Goal: Use online tool/utility: Utilize a website feature to perform a specific function

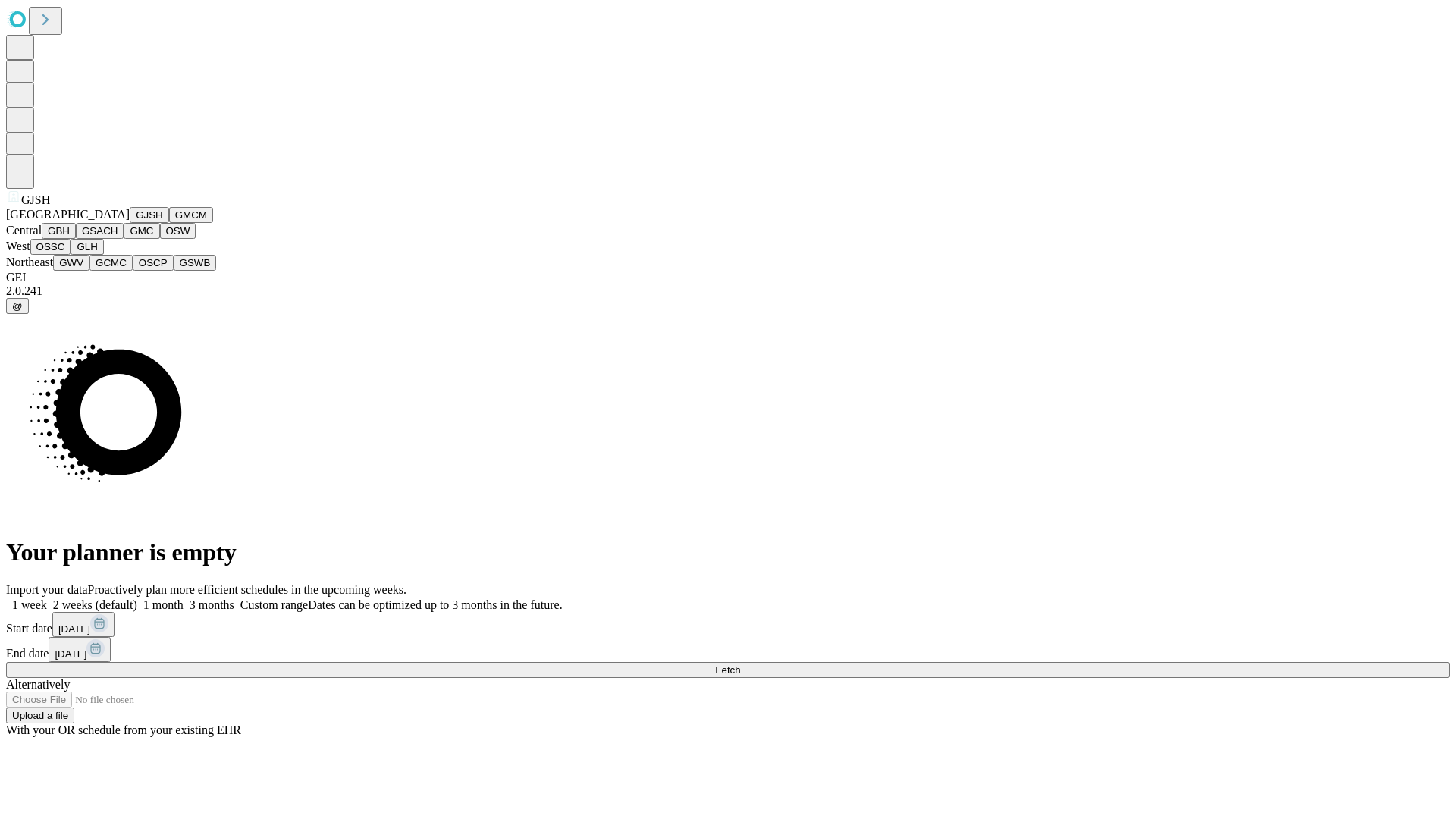
click at [130, 223] on button "GJSH" at bounding box center [149, 214] width 40 height 16
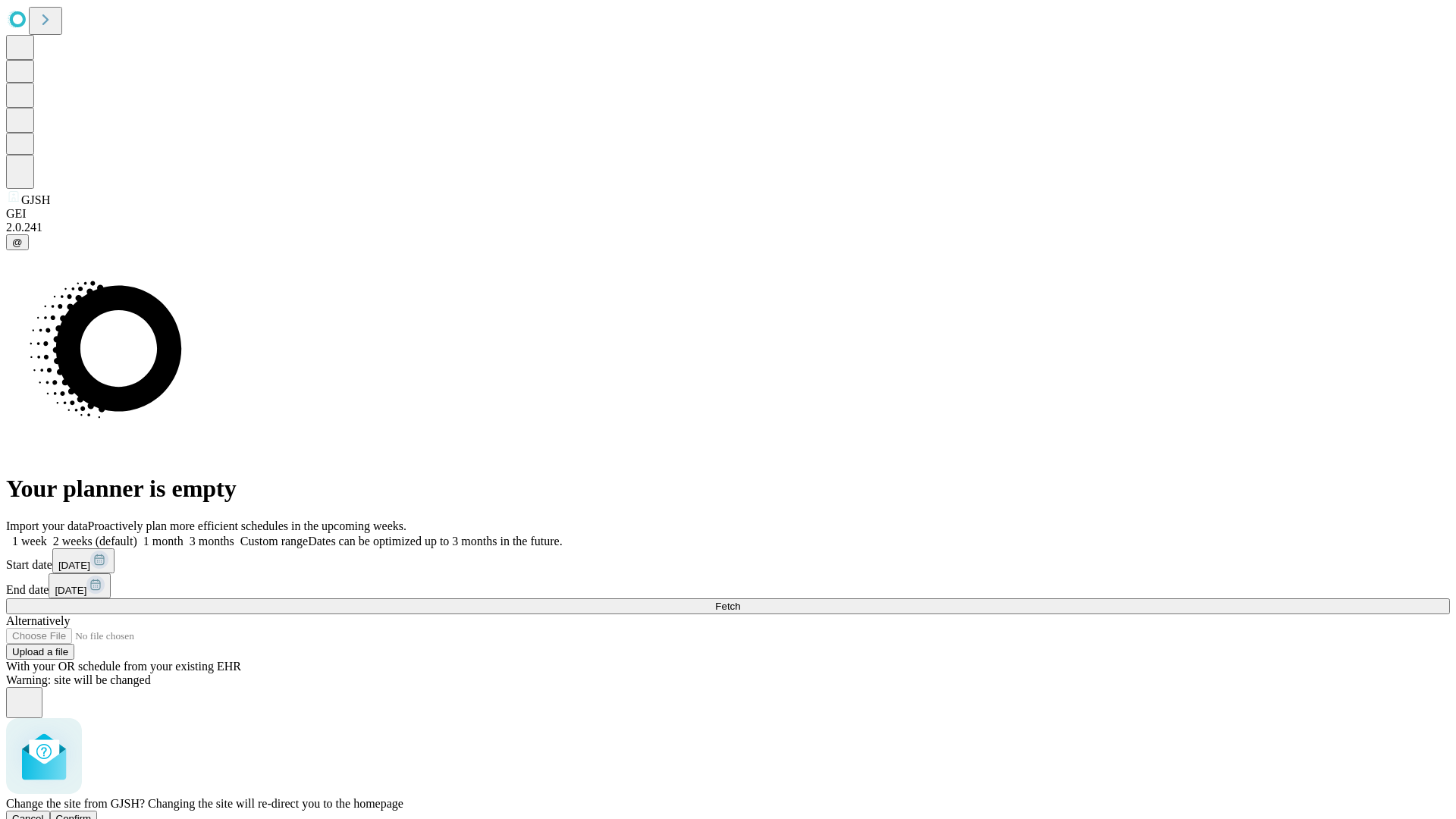
click at [92, 813] on span "Confirm" at bounding box center [74, 819] width 36 height 11
click at [183, 535] on label "1 month" at bounding box center [160, 541] width 46 height 13
click at [739, 601] on span "Fetch" at bounding box center [727, 606] width 25 height 11
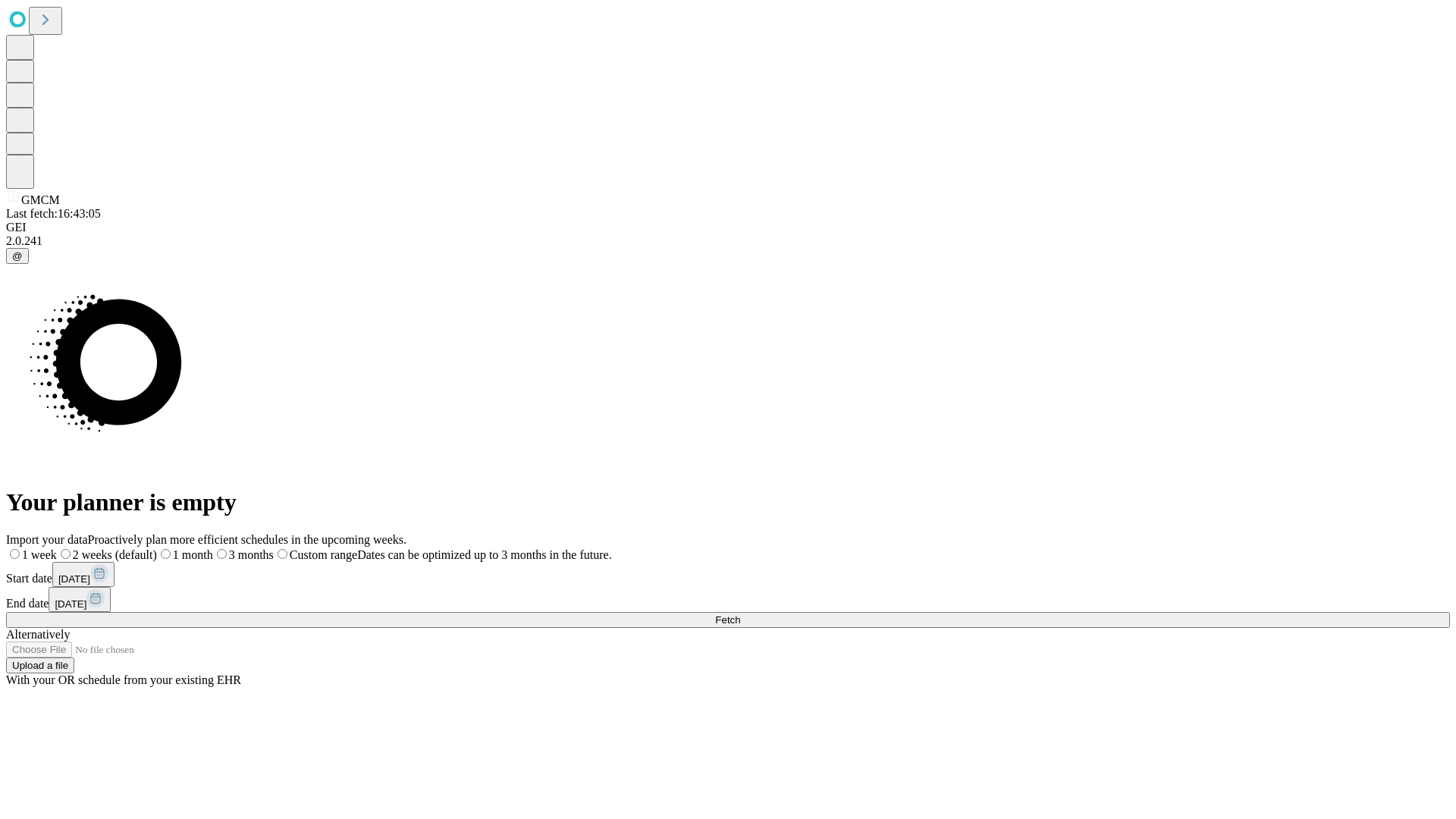
click at [213, 548] on label "1 month" at bounding box center [185, 555] width 56 height 13
click at [739, 615] on span "Fetch" at bounding box center [727, 620] width 25 height 11
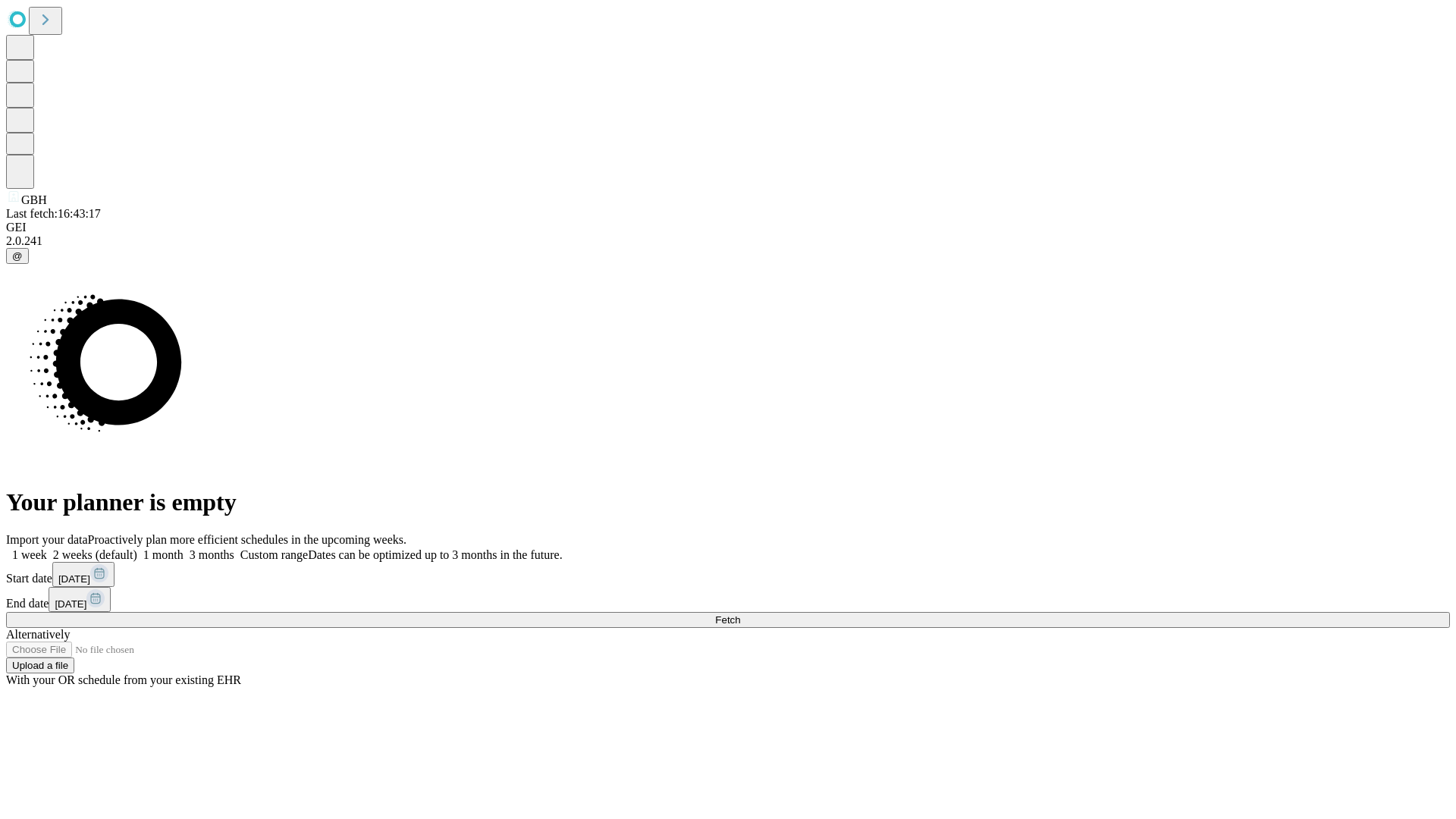
click at [183, 548] on label "1 month" at bounding box center [160, 555] width 46 height 13
click at [739, 615] on span "Fetch" at bounding box center [727, 620] width 25 height 11
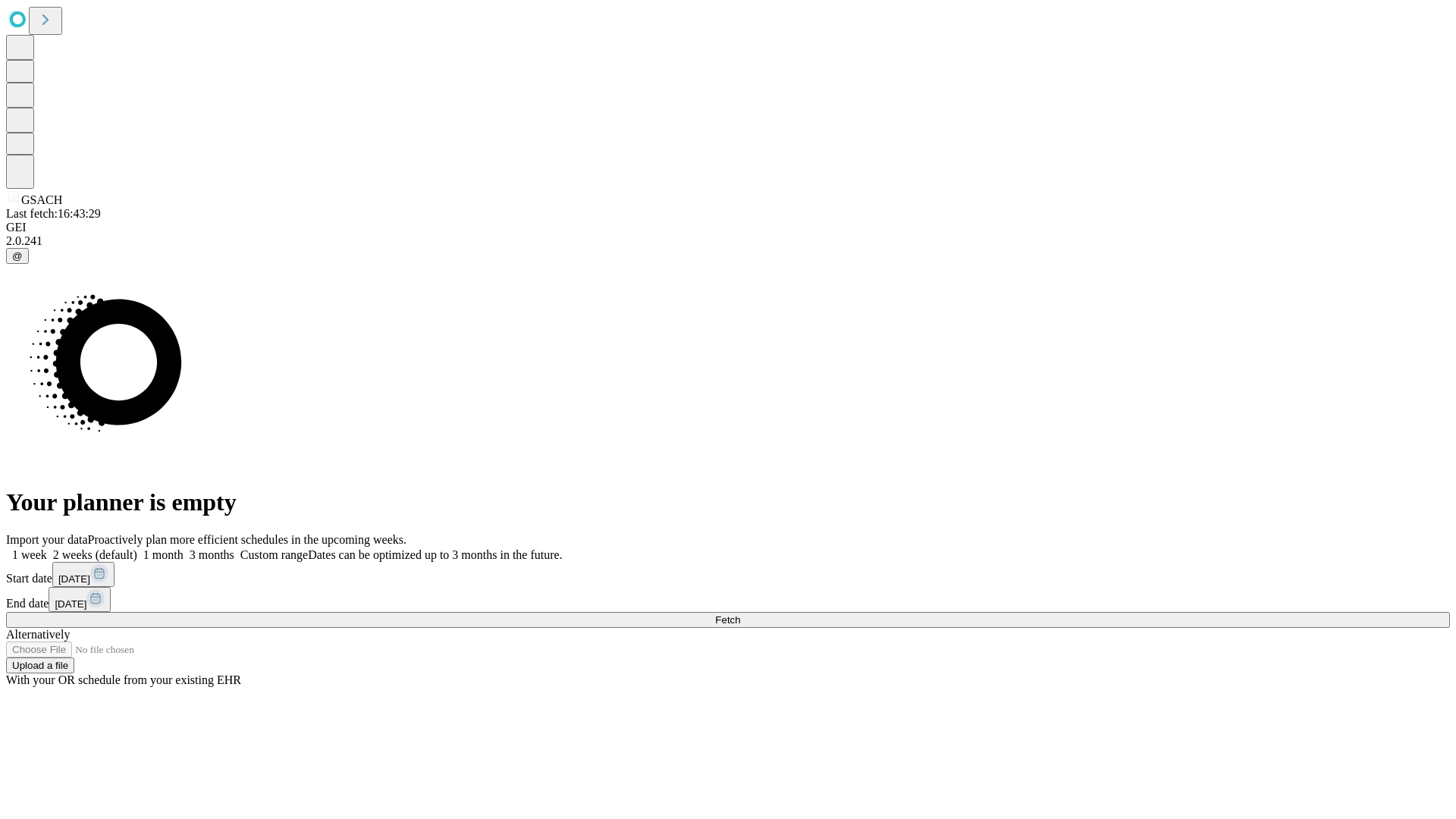
click at [183, 548] on label "1 month" at bounding box center [160, 555] width 46 height 13
click at [739, 615] on span "Fetch" at bounding box center [727, 620] width 25 height 11
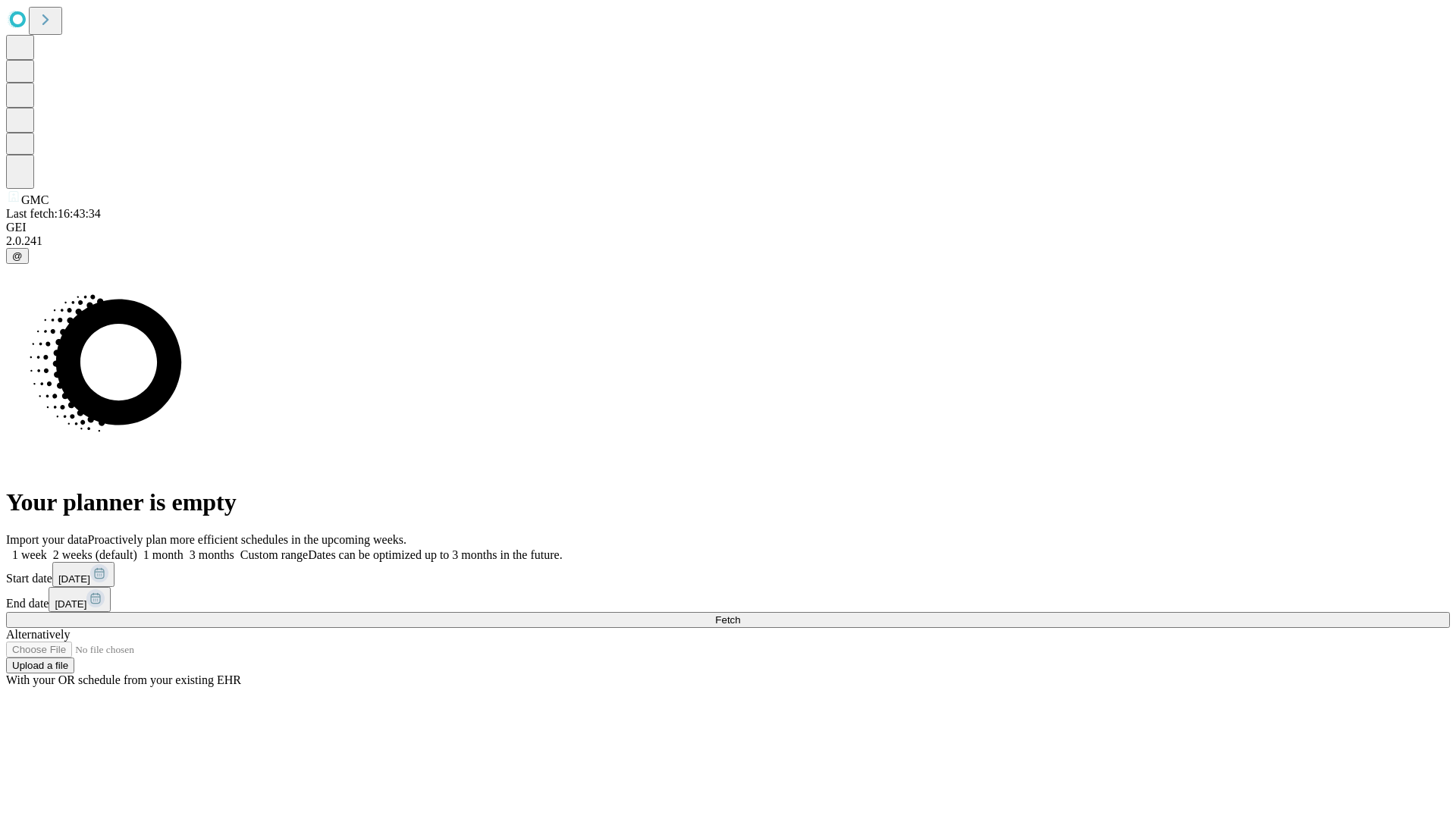
click at [183, 548] on label "1 month" at bounding box center [160, 555] width 46 height 13
click at [739, 615] on span "Fetch" at bounding box center [727, 620] width 25 height 11
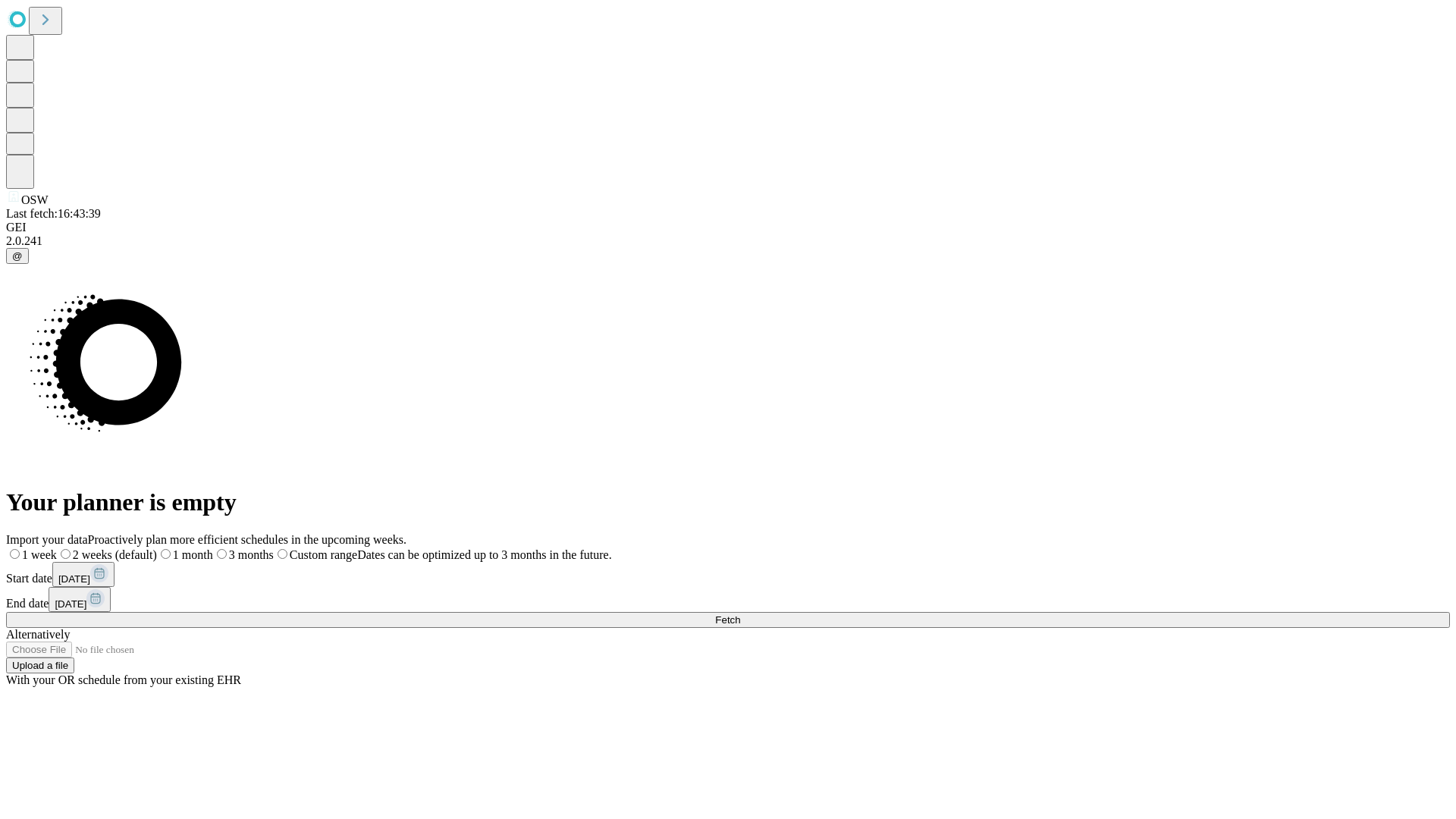
click at [213, 548] on label "1 month" at bounding box center [185, 555] width 56 height 13
click at [739, 615] on span "Fetch" at bounding box center [727, 620] width 25 height 11
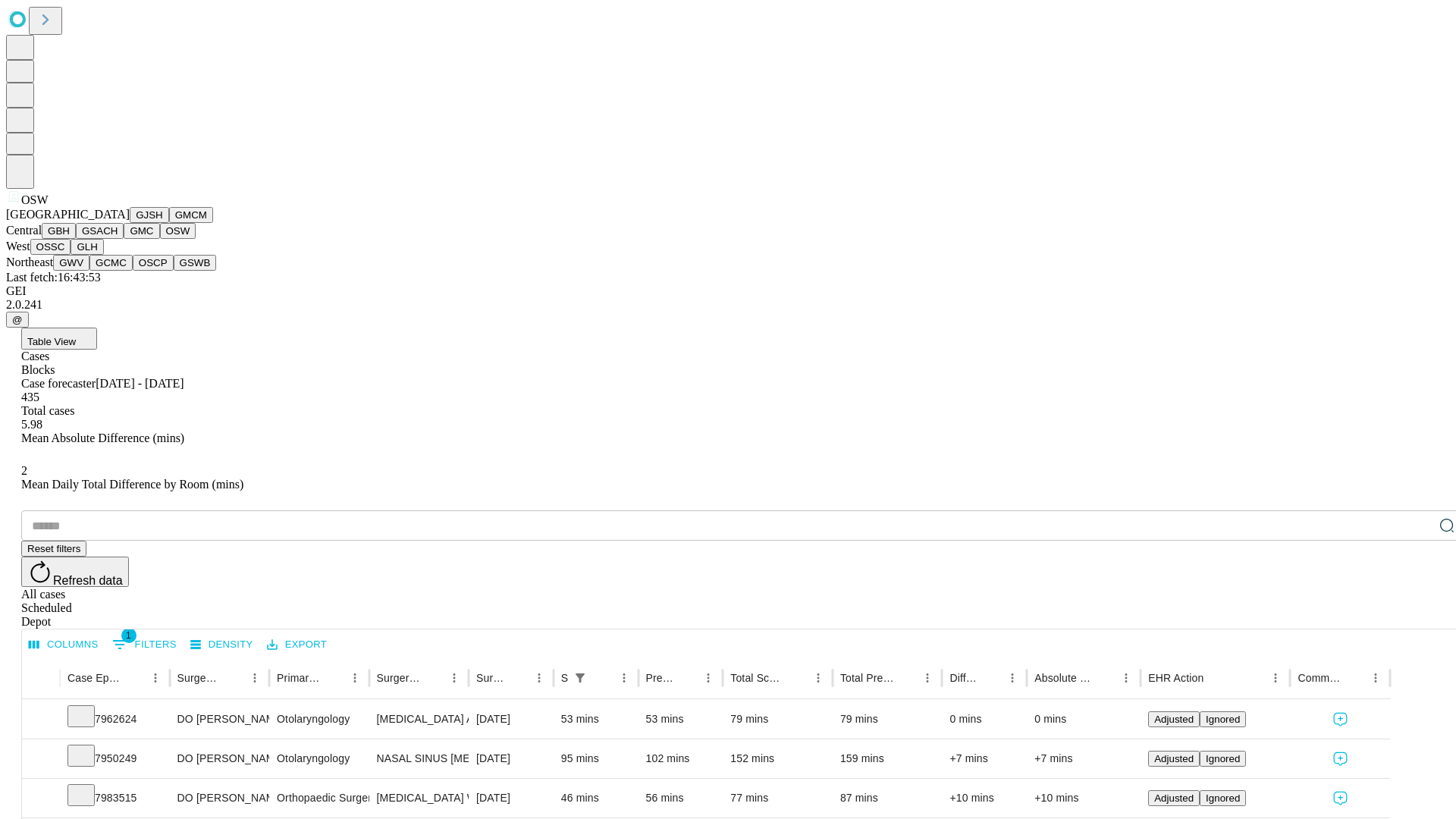
click at [71, 255] on button "OSSC" at bounding box center [51, 247] width 41 height 16
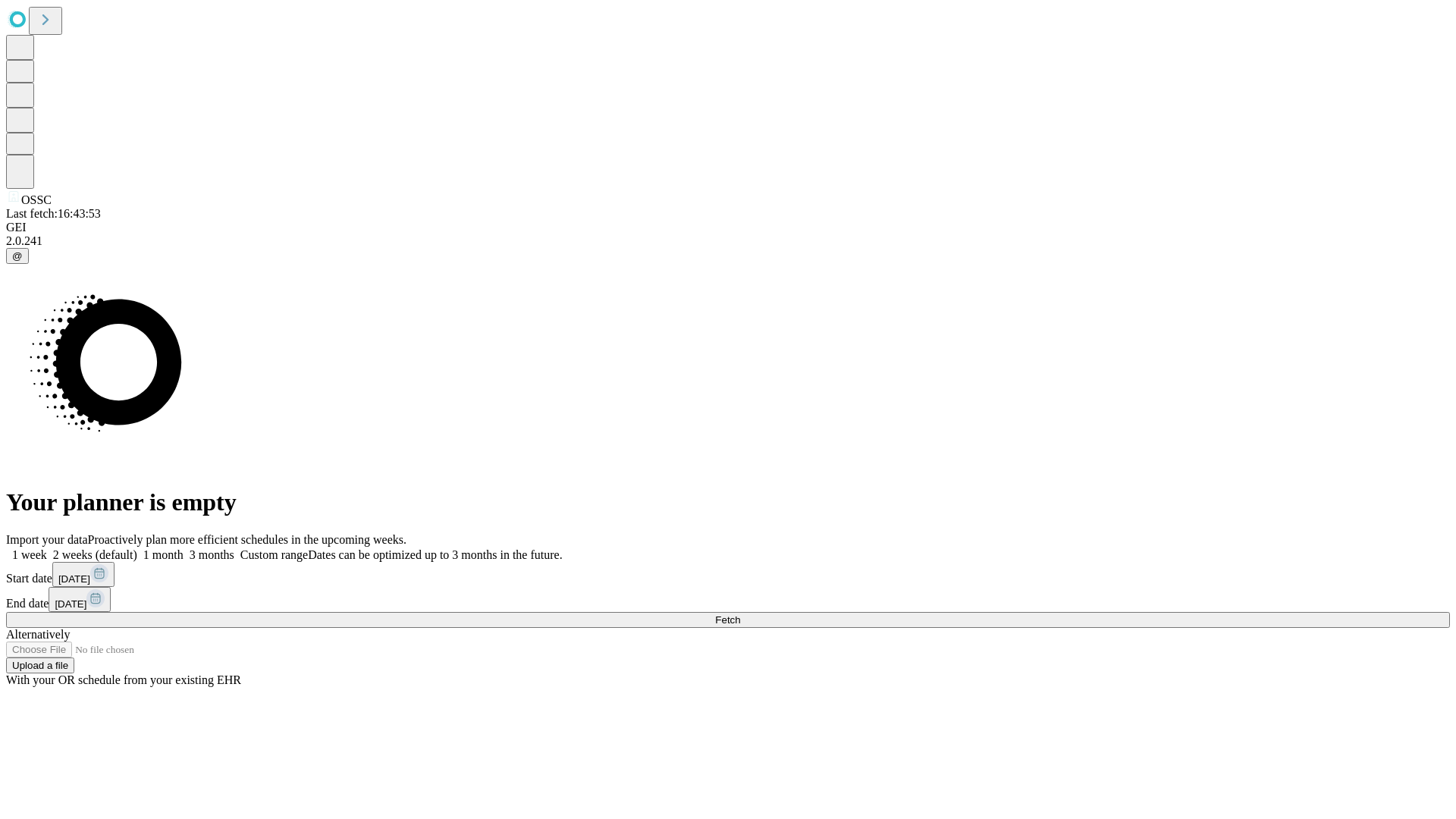
click at [183, 548] on label "1 month" at bounding box center [160, 555] width 46 height 13
click at [739, 615] on span "Fetch" at bounding box center [727, 620] width 25 height 11
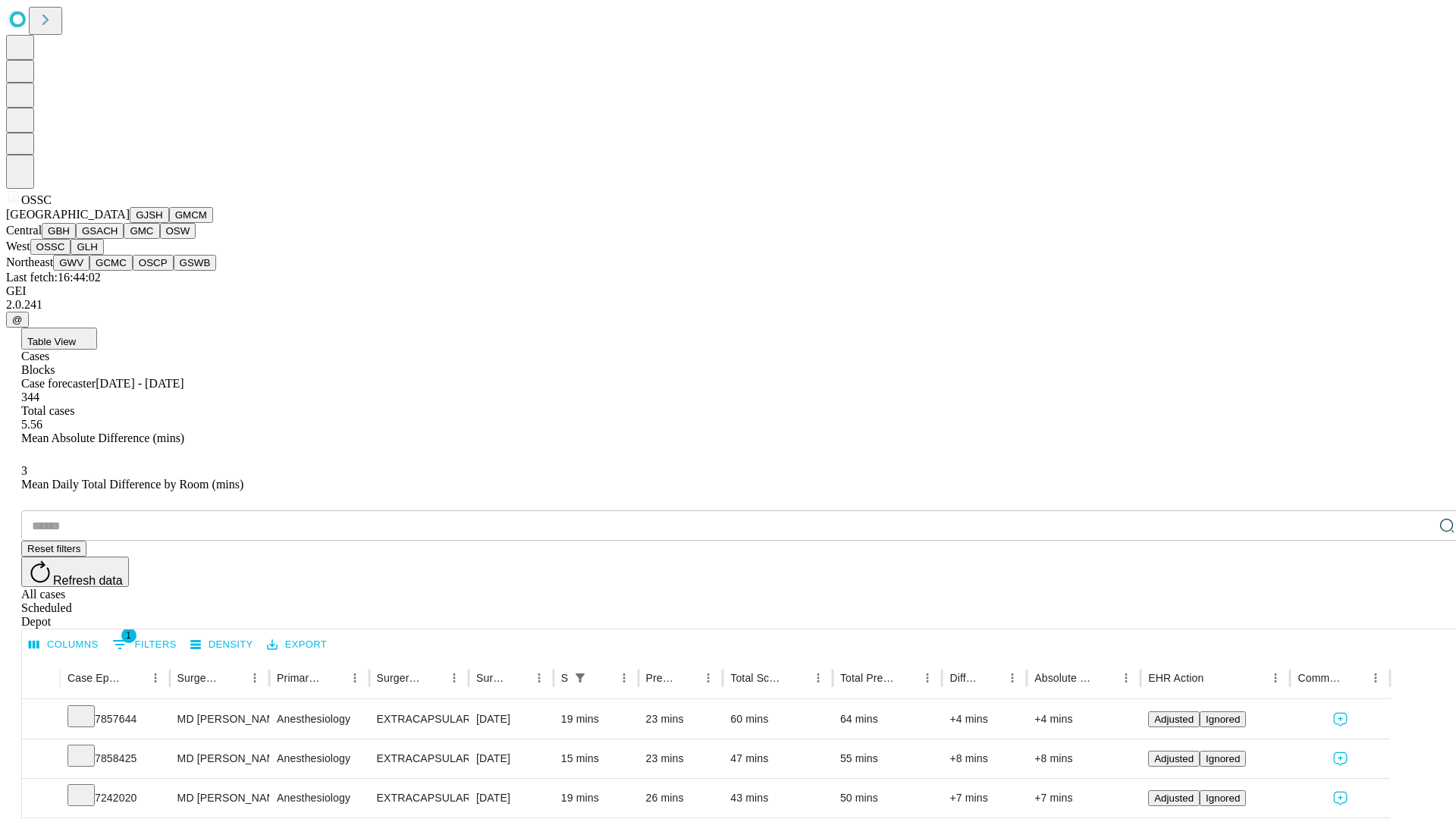
click at [103, 255] on button "GLH" at bounding box center [86, 247] width 32 height 16
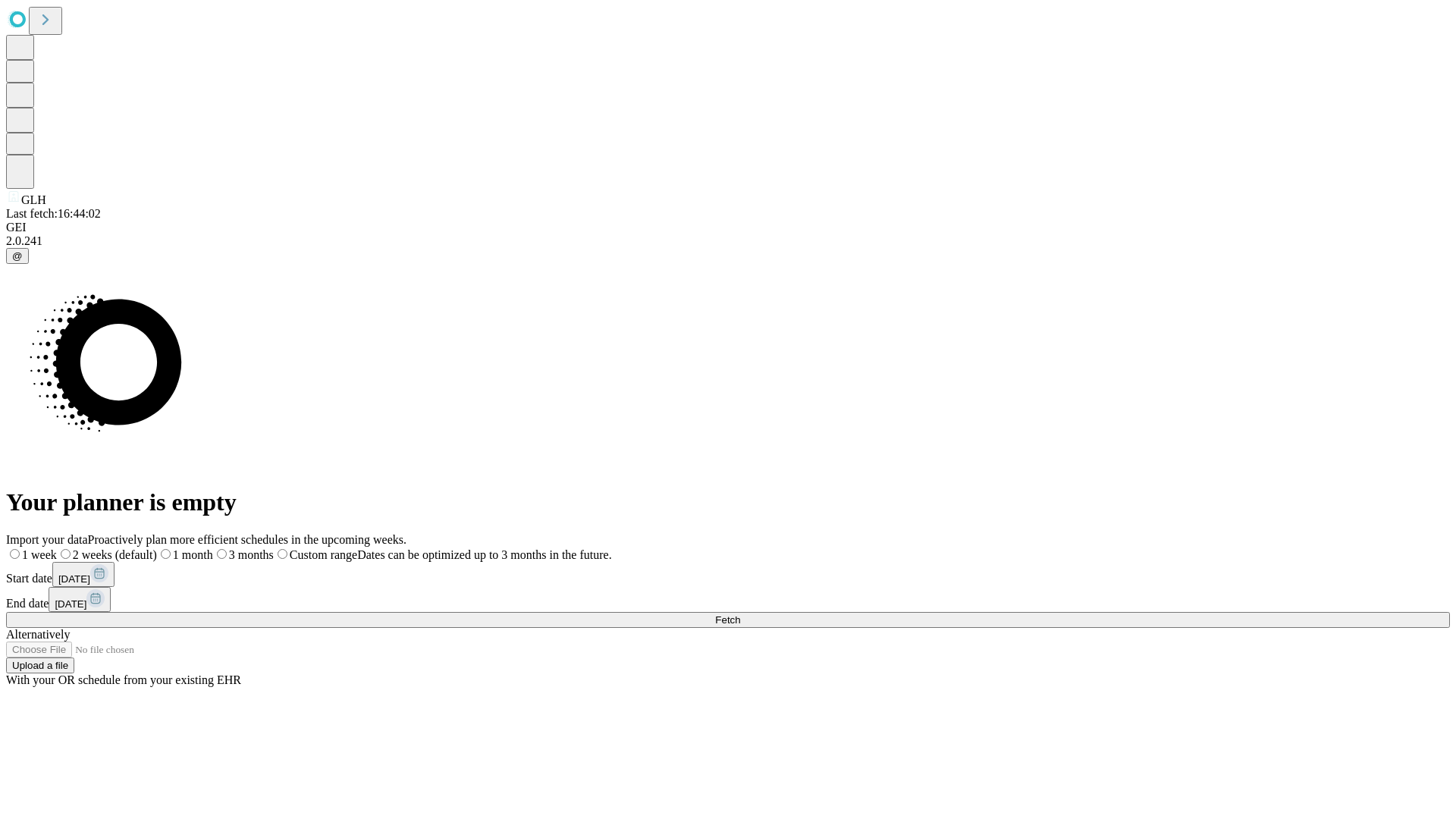
click at [213, 548] on label "1 month" at bounding box center [185, 555] width 56 height 13
click at [739, 615] on span "Fetch" at bounding box center [727, 620] width 25 height 11
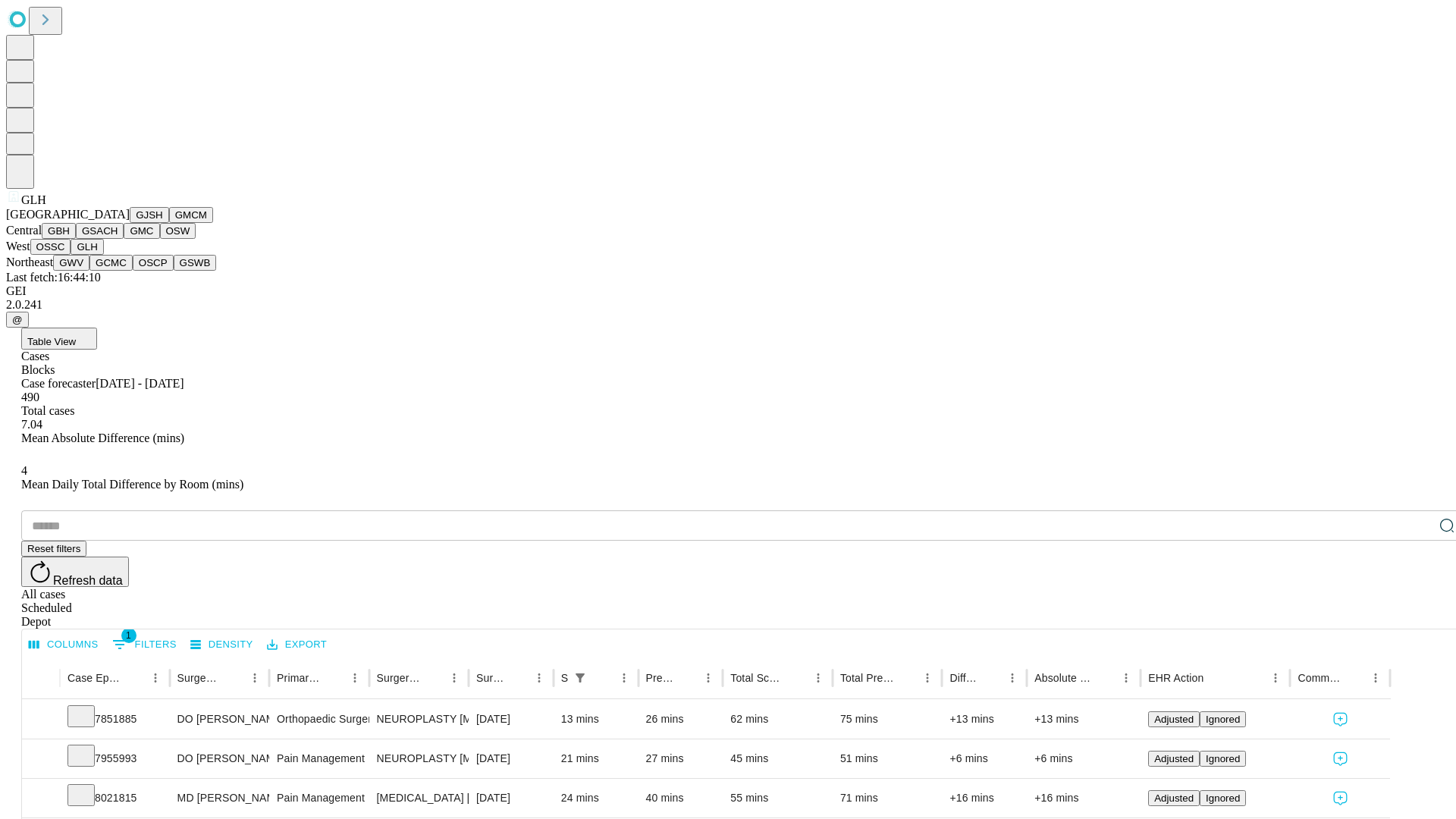
click at [89, 271] on button "GWV" at bounding box center [72, 262] width 37 height 16
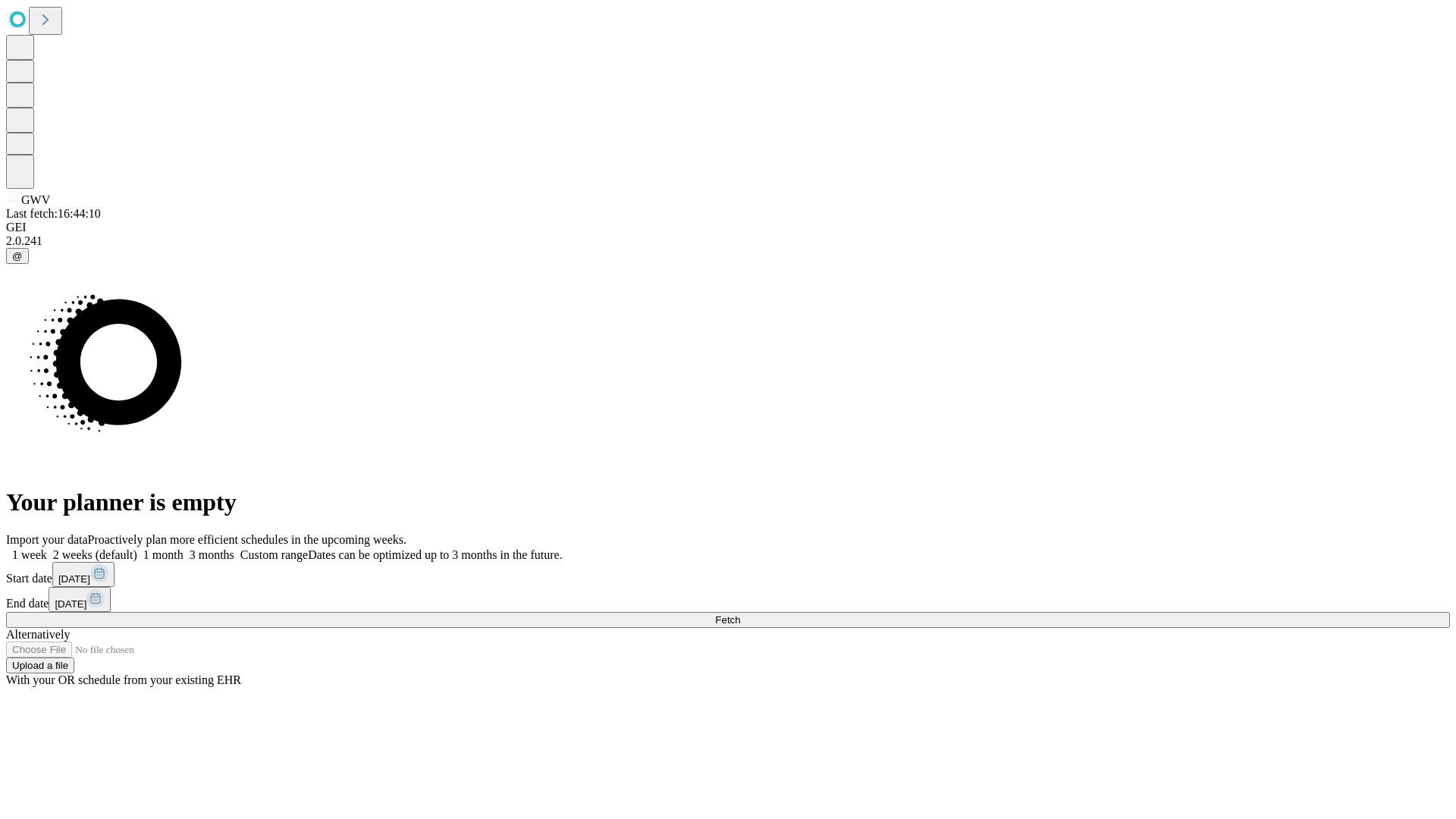
click at [183, 548] on label "1 month" at bounding box center [160, 555] width 46 height 13
click at [739, 615] on span "Fetch" at bounding box center [727, 620] width 25 height 11
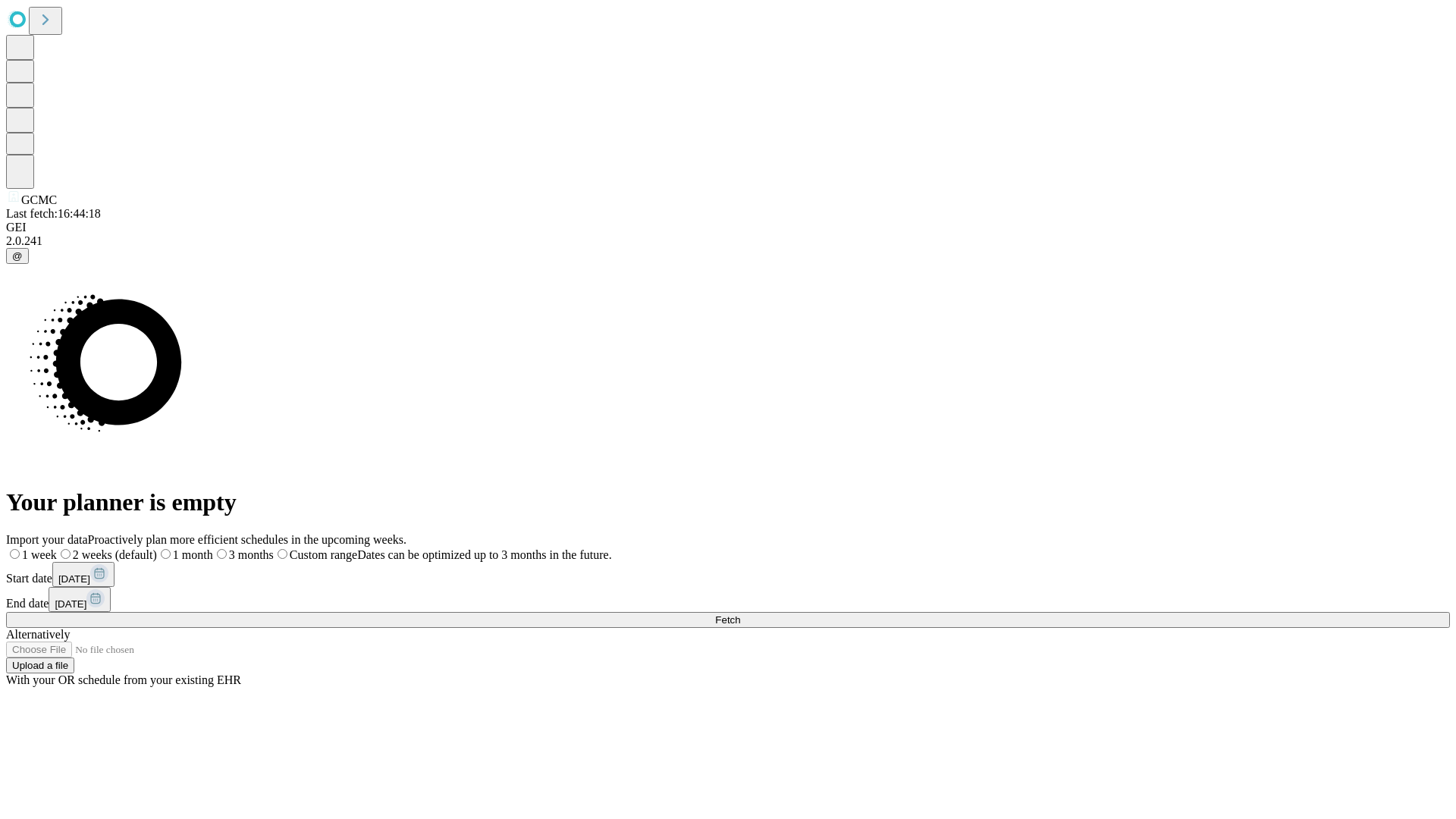
click at [739, 615] on span "Fetch" at bounding box center [727, 620] width 25 height 11
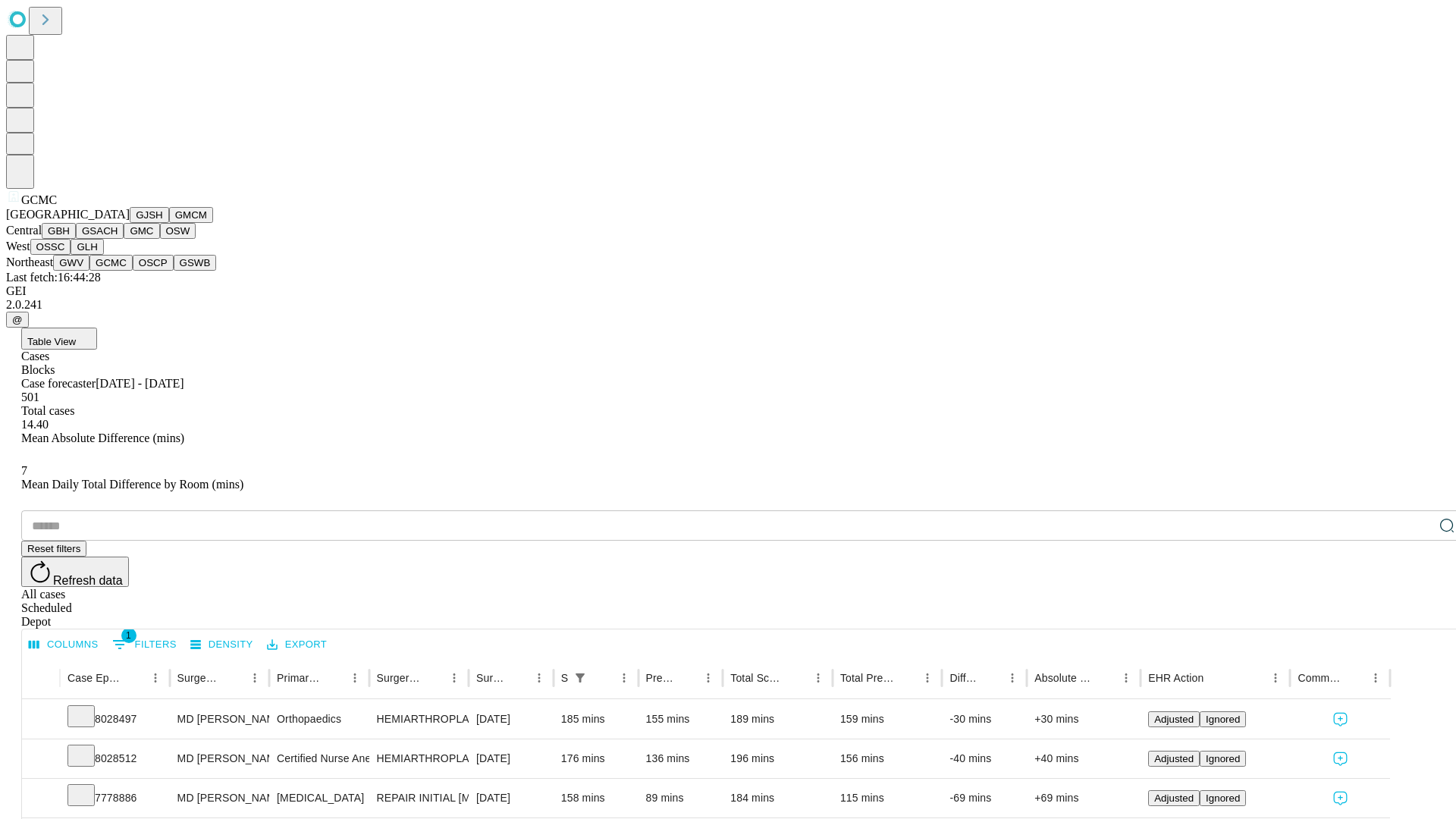
click at [132, 271] on button "OSCP" at bounding box center [153, 262] width 41 height 16
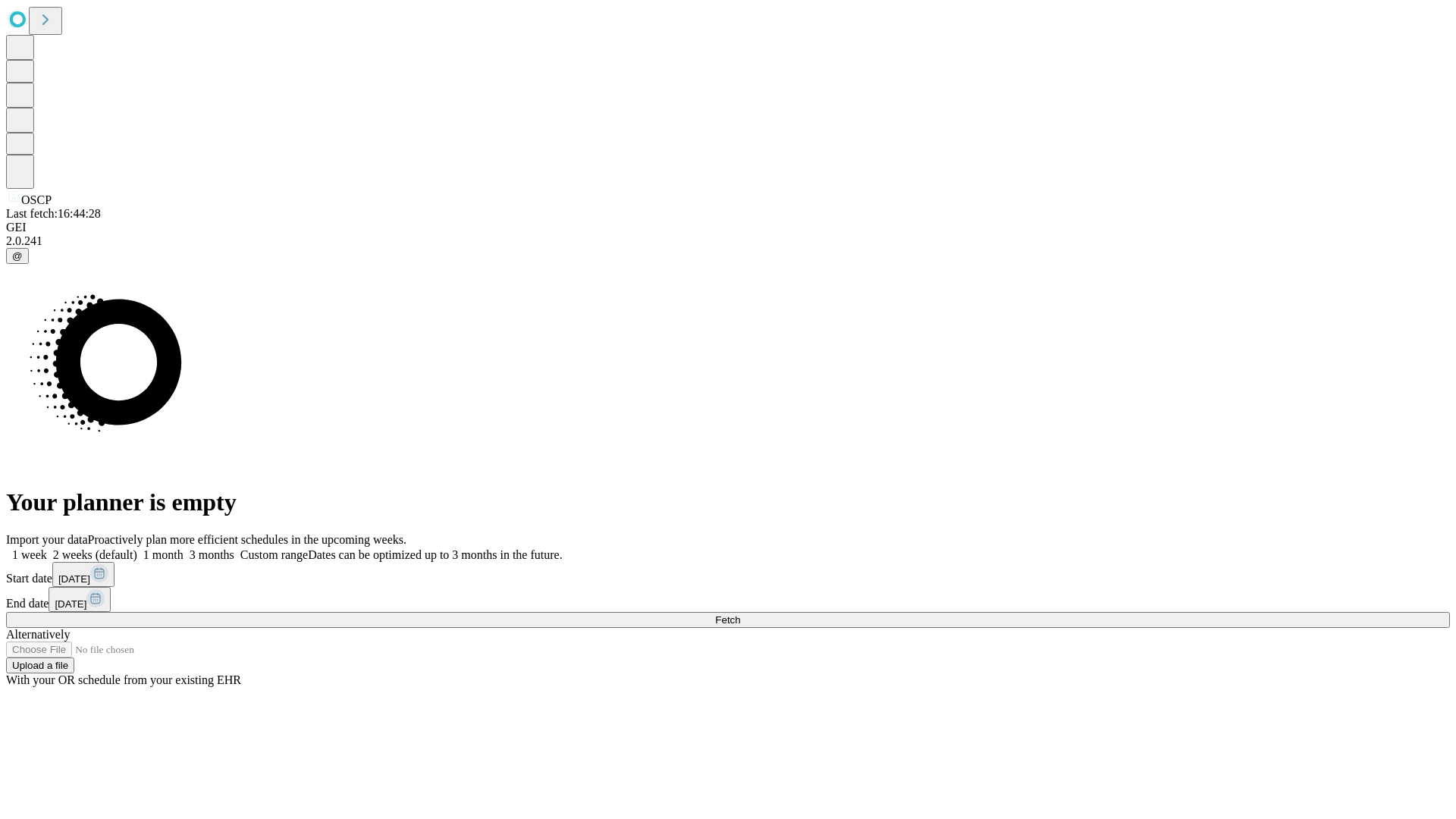
click at [183, 548] on label "1 month" at bounding box center [160, 555] width 46 height 13
click at [739, 615] on span "Fetch" at bounding box center [727, 620] width 25 height 11
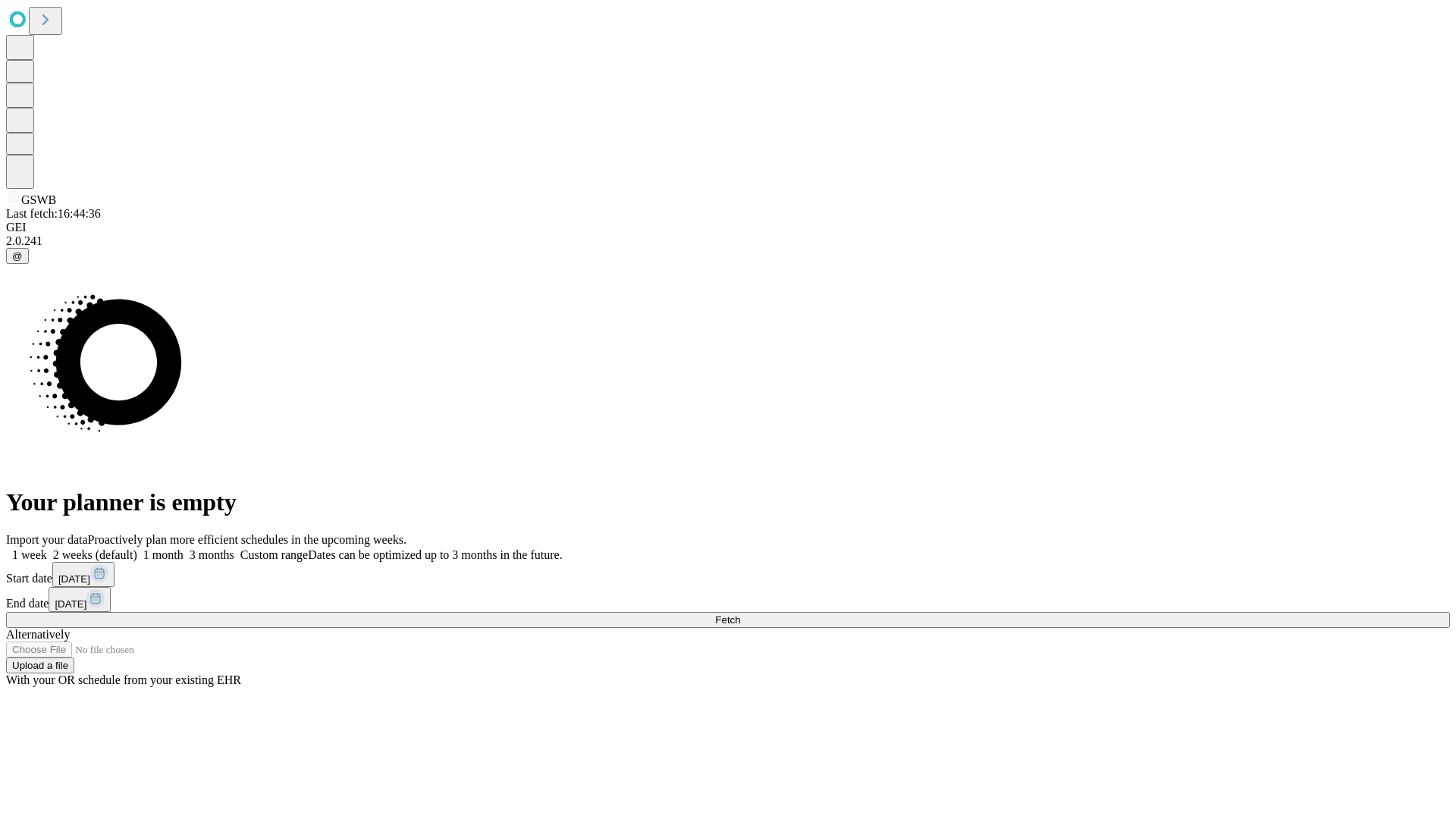
click at [183, 548] on label "1 month" at bounding box center [160, 555] width 46 height 13
click at [739, 615] on span "Fetch" at bounding box center [727, 620] width 25 height 11
